Goal: Task Accomplishment & Management: Complete application form

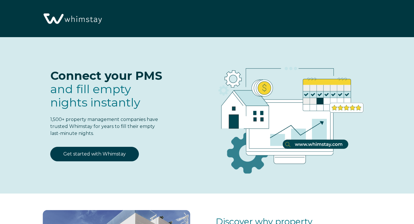
select select "US"
select select "Standard"
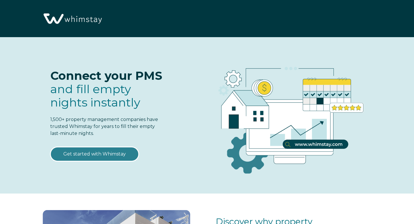
click at [106, 154] on link "Get started with Whimstay" at bounding box center [94, 154] width 89 height 15
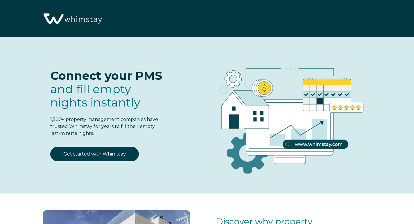
select select "US"
select select "Standard"
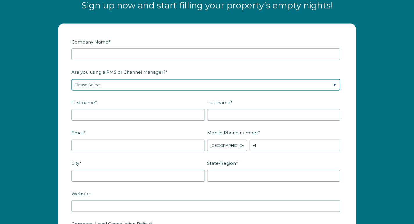
click at [151, 86] on select "Please Select Barefoot BookingPal Boost Brightside CiiRUS Escapia Guesty Hostaw…" at bounding box center [205, 85] width 269 height 12
select select "OwnerRez"
click at [71, 79] on select "Please Select Barefoot BookingPal Boost Brightside CiiRUS Escapia Guesty Hostaw…" at bounding box center [205, 85] width 269 height 12
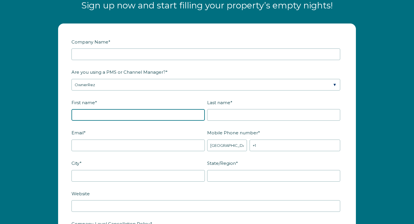
click at [120, 118] on input "First name *" at bounding box center [137, 115] width 133 height 12
type input "Yolanda"
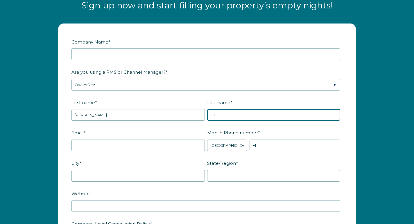
type input "Lu"
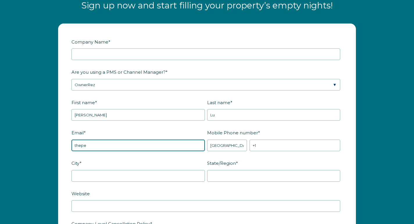
type input "thepeacefulretreats@gmail.com"
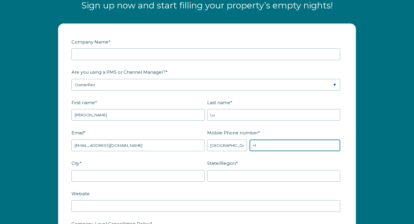
click at [288, 147] on input "+1" at bounding box center [294, 146] width 91 height 12
type input "+1 3103630798"
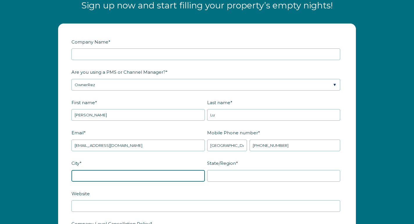
click at [165, 174] on input "City *" at bounding box center [137, 176] width 133 height 12
type input "Palm Springsc"
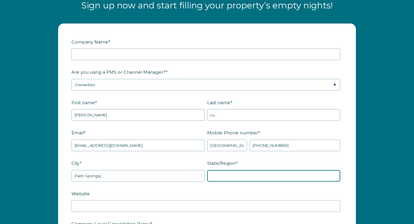
type input "CA"
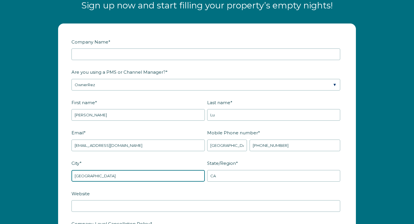
type input "Palm Springs"
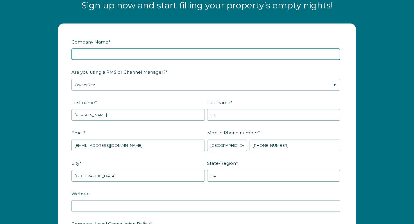
click at [178, 55] on input "Company Name *" at bounding box center [205, 54] width 269 height 12
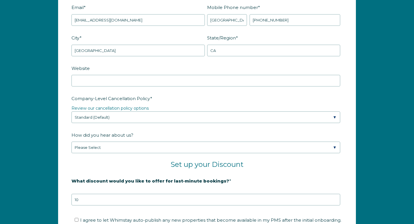
scroll to position [835, 0]
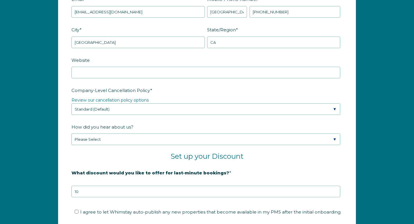
type input "ThePeacefulRetreats"
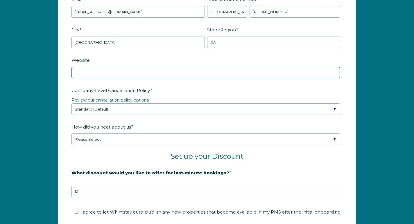
click at [185, 71] on input "Website" at bounding box center [205, 73] width 269 height 12
type input "www.thepeacefulretreats.com"
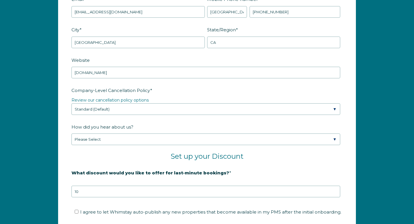
click at [155, 102] on legend "Review our cancellation policy options" at bounding box center [206, 100] width 271 height 6
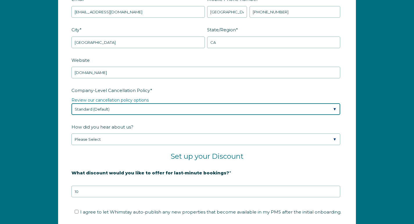
click at [154, 108] on select "Please Select Partial Standard (Default) Moderate Strict" at bounding box center [205, 109] width 269 height 12
click at [71, 103] on select "Please Select Partial Standard (Default) Moderate Strict" at bounding box center [205, 109] width 269 height 12
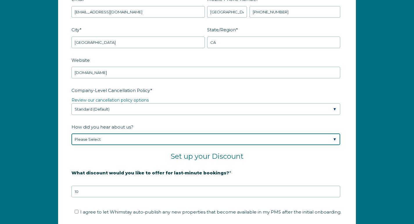
click at [132, 138] on select "Please Select Found Whimstay through a Google search Spoke to a Whimstay salesp…" at bounding box center [205, 140] width 269 height 12
click at [71, 134] on select "Please Select Found Whimstay through a Google search Spoke to a Whimstay salesp…" at bounding box center [205, 140] width 269 height 12
click at [136, 143] on select "Please Select Found Whimstay through a Google search Spoke to a Whimstay salesp…" at bounding box center [205, 140] width 269 height 12
select select "Referral from a Friend"
click at [71, 134] on select "Please Select Found Whimstay through a Google search Spoke to a Whimstay salesp…" at bounding box center [205, 140] width 269 height 12
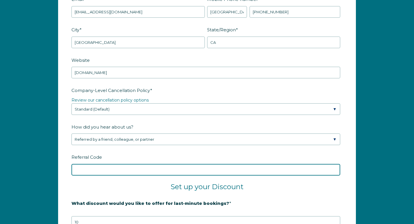
click at [128, 164] on input "Referral Code" at bounding box center [205, 170] width 269 height 12
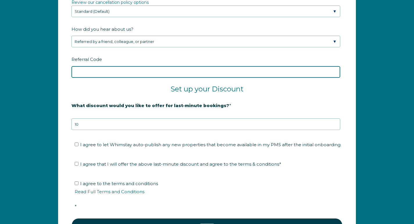
scroll to position [942, 0]
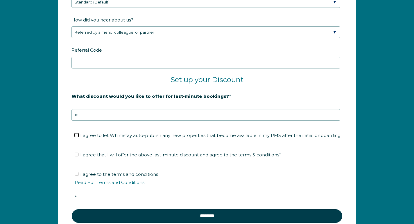
click at [77, 135] on input "I agree to let Whimstay auto-publish any new properties that become available i…" at bounding box center [77, 135] width 4 height 4
checkbox input "true"
click at [76, 154] on input "I agree that I will offer the above last-minute discount and agree to the terms…" at bounding box center [77, 155] width 4 height 4
checkbox input "true"
click at [77, 173] on input "I agree to the terms and conditions Read Full Terms and Conditions *" at bounding box center [77, 174] width 4 height 4
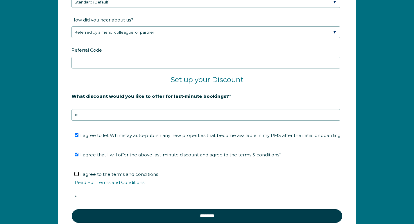
checkbox input "true"
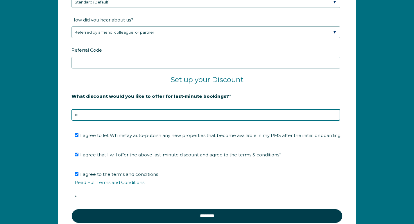
click at [102, 112] on input "10" at bounding box center [205, 115] width 269 height 12
type input "5"
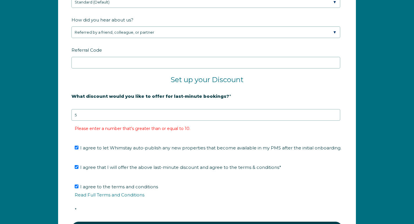
click at [134, 130] on form "Company Name * ThePeacefulRetreats Are you using a PMS or Channel Manager? * Pl…" at bounding box center [206, 19] width 297 height 473
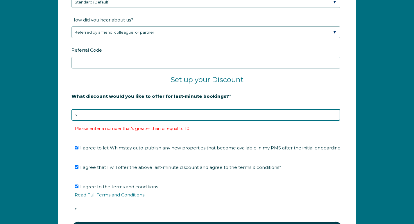
click at [141, 114] on input "5" at bounding box center [205, 115] width 269 height 12
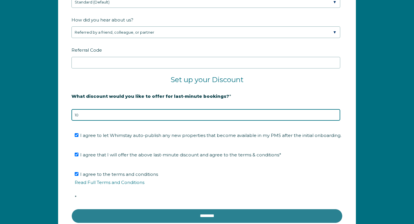
type input "10"
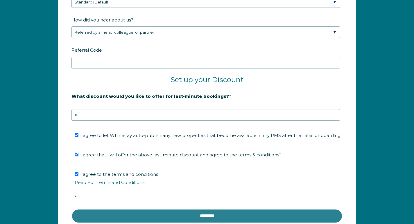
click at [148, 218] on input "********" at bounding box center [206, 216] width 271 height 14
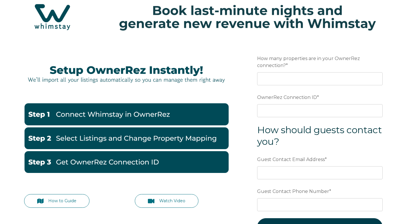
scroll to position [17, 0]
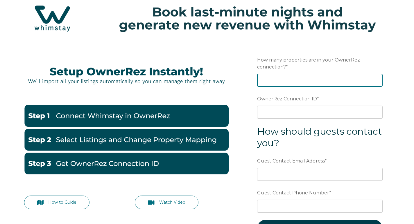
click at [269, 80] on input "How many properties are in your OwnerRez connection? *" at bounding box center [319, 80] width 125 height 13
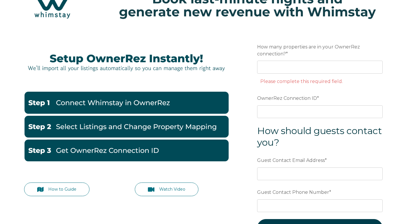
scroll to position [28, 0]
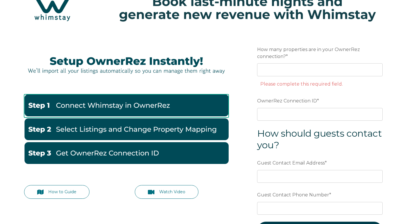
click at [205, 105] on img at bounding box center [126, 105] width 204 height 22
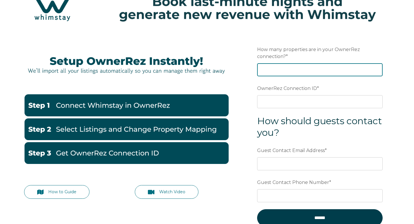
click at [294, 69] on input "How many properties are in your OwnerRez connection? *" at bounding box center [319, 69] width 125 height 13
type input "4"
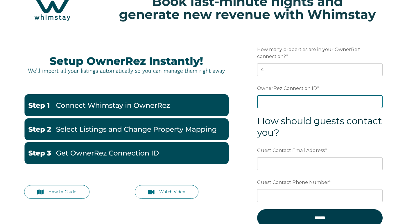
click at [281, 102] on input "OwnerRez Connection ID *" at bounding box center [319, 101] width 125 height 13
paste input "ora7ccddfeecx"
type input "ora7ccddfeecx"
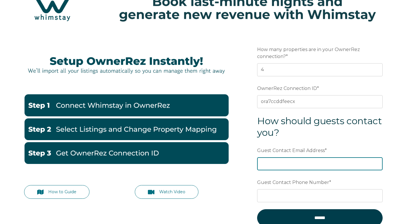
click at [291, 164] on input "Guest Contact Email Address *" at bounding box center [319, 163] width 125 height 13
type input "thepeacefulretreats@gmail.com"
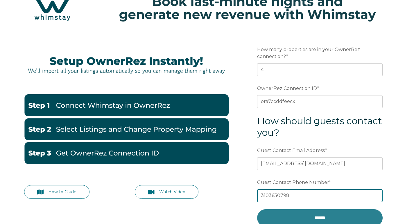
type input "3103630798"
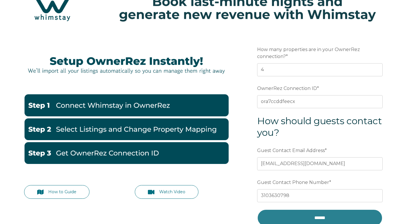
click at [306, 221] on input "******" at bounding box center [319, 217] width 125 height 17
